Goal: Transaction & Acquisition: Purchase product/service

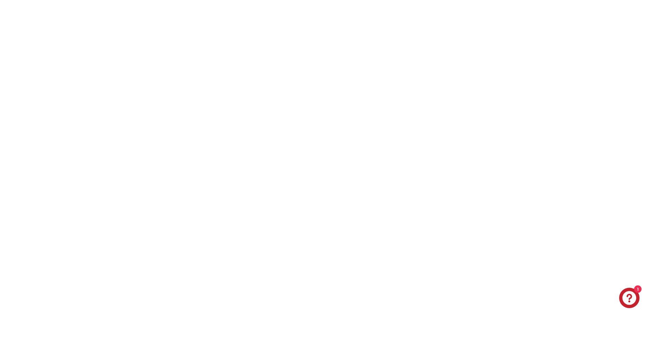
scroll to position [947, 0]
